Goal: Information Seeking & Learning: Learn about a topic

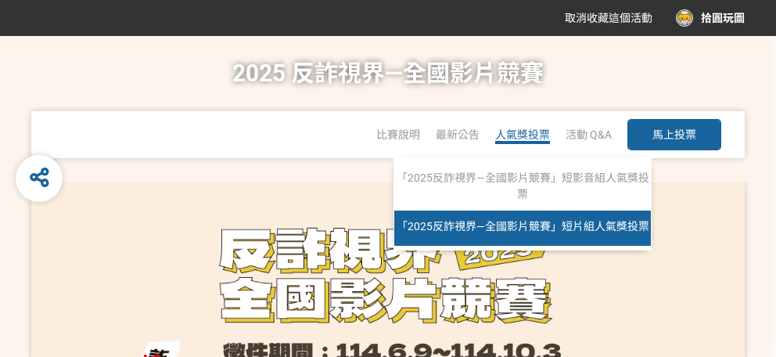
click at [533, 220] on span "「2025反詐視界—全國影片競賽」短片組人氣獎投票" at bounding box center [523, 226] width 253 height 13
select select "13146"
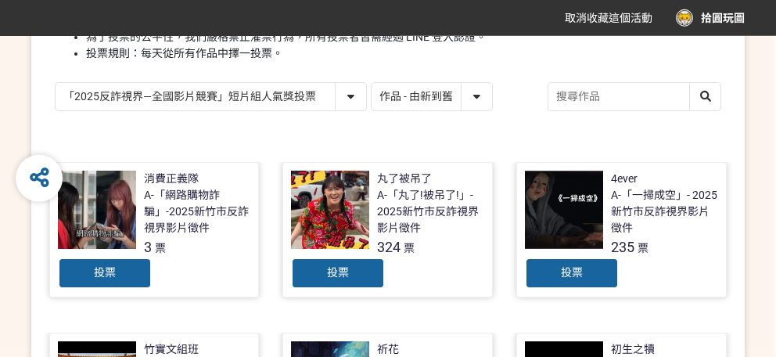
scroll to position [175, 0]
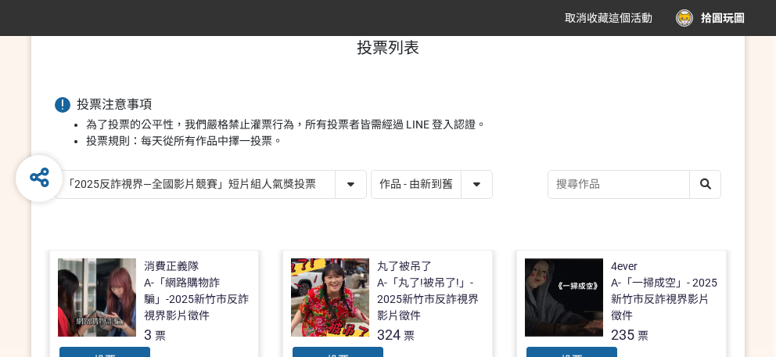
click at [372, 171] on select "作品 - 由新到舊 作品 - 由舊到新 票數 - 由多到少 票數 - 由少到多" at bounding box center [432, 184] width 121 height 27
select select "vote"
click option "票數 - 由多到少" at bounding box center [0, 0] width 0 height 0
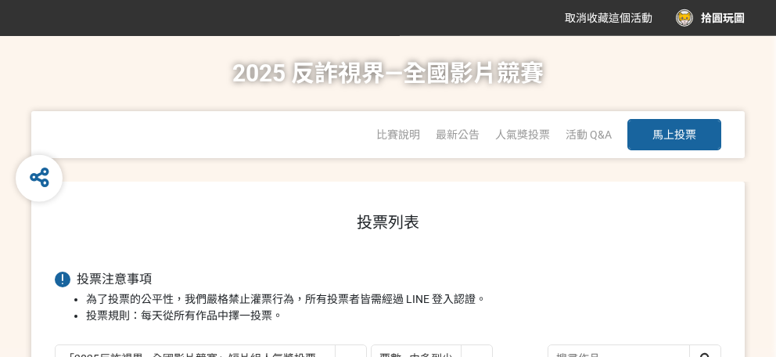
click at [375, 100] on h1 "2025 反詐視界—全國影片競賽" at bounding box center [387, 73] width 311 height 75
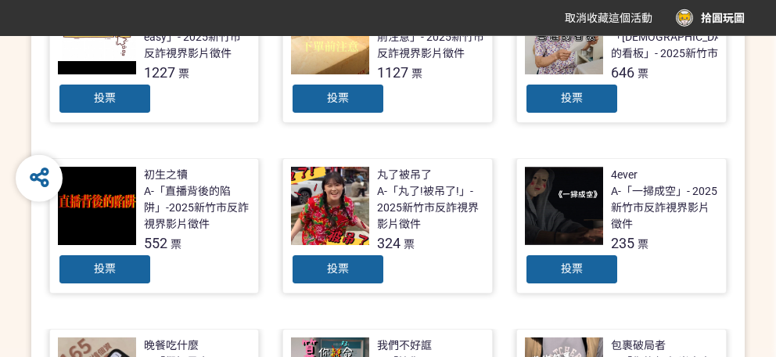
scroll to position [349, 0]
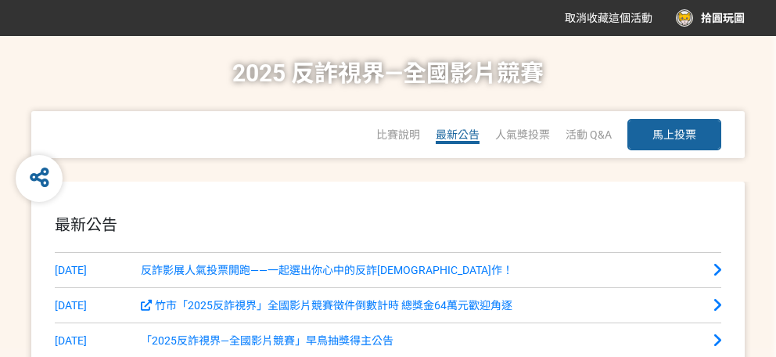
click at [443, 134] on span "最新公告" at bounding box center [458, 134] width 44 height 13
click at [401, 139] on span "比賽說明" at bounding box center [398, 134] width 44 height 13
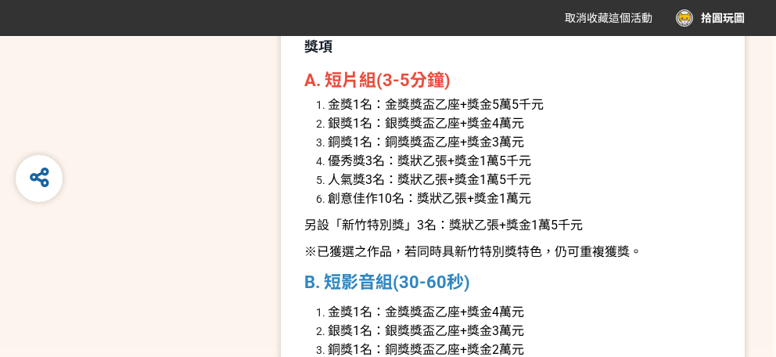
scroll to position [1747, 0]
